Goal: Information Seeking & Learning: Find specific fact

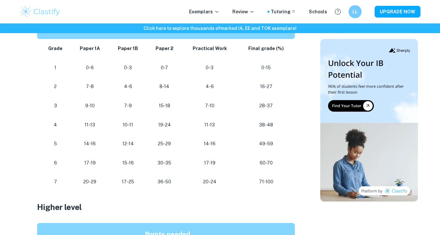
scroll to position [385, 0]
drag, startPoint x: 256, startPoint y: 143, endPoint x: 273, endPoint y: 143, distance: 16.9
click at [273, 143] on p "49-59" at bounding box center [265, 143] width 47 height 9
click at [275, 152] on td "49-59" at bounding box center [267, 143] width 60 height 19
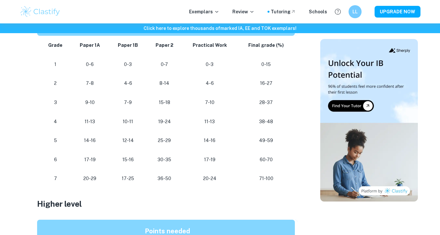
scroll to position [388, 0]
drag, startPoint x: 275, startPoint y: 143, endPoint x: 256, endPoint y: 143, distance: 19.2
click at [256, 143] on p "49-59" at bounding box center [265, 140] width 47 height 9
click at [243, 146] on td "49-59" at bounding box center [267, 140] width 60 height 19
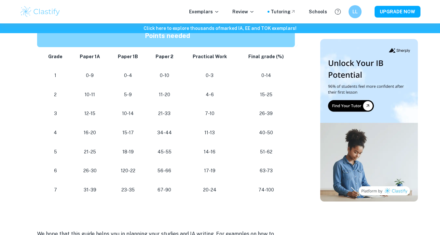
scroll to position [589, 0]
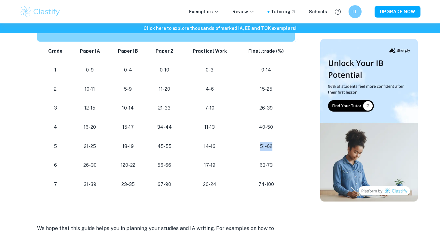
drag, startPoint x: 273, startPoint y: 146, endPoint x: 258, endPoint y: 146, distance: 15.3
click at [258, 146] on p "51-62" at bounding box center [265, 146] width 47 height 9
click at [264, 148] on p "51-62" at bounding box center [265, 146] width 47 height 9
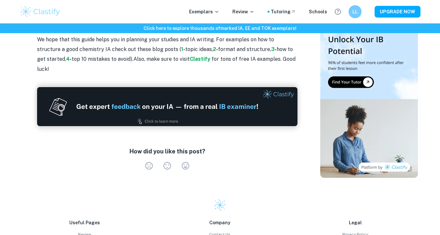
scroll to position [588, 0]
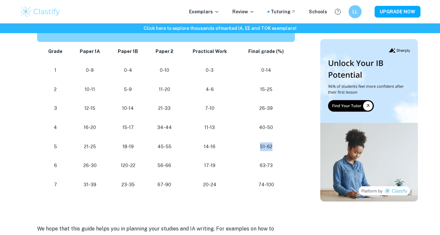
drag, startPoint x: 275, startPoint y: 146, endPoint x: 259, endPoint y: 147, distance: 16.3
click at [259, 147] on p "51-62" at bounding box center [265, 146] width 47 height 9
click at [262, 164] on p "63-73" at bounding box center [265, 165] width 47 height 9
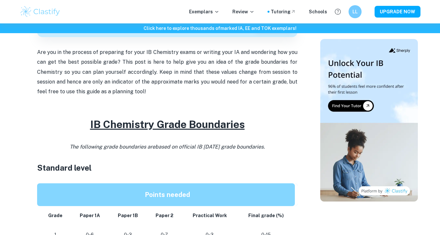
scroll to position [0, 0]
